Goal: Find specific page/section: Find specific page/section

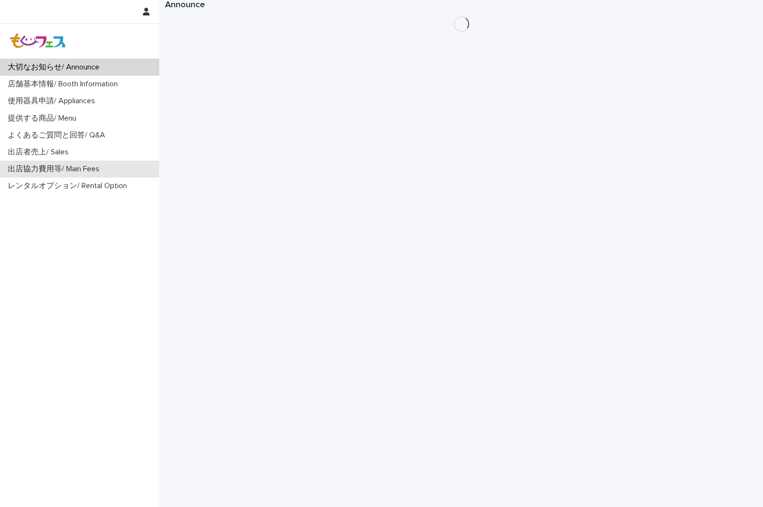
click at [76, 169] on p "出店協力費用等/ Main Fees" at bounding box center [55, 168] width 103 height 9
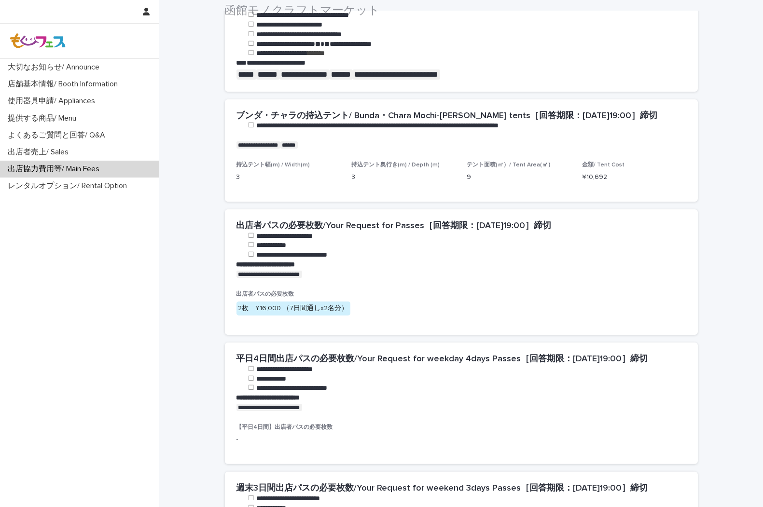
scroll to position [428, 0]
